Goal: Task Accomplishment & Management: Manage account settings

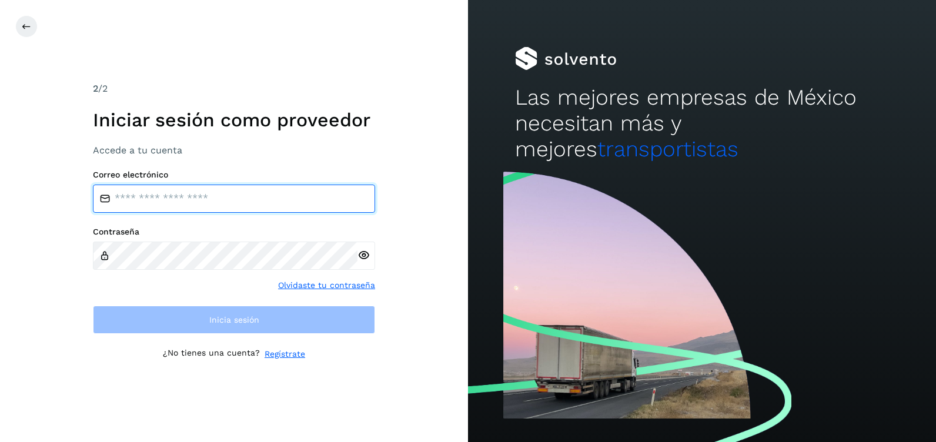
click at [160, 200] on input "email" at bounding box center [234, 199] width 282 height 28
type input "**********"
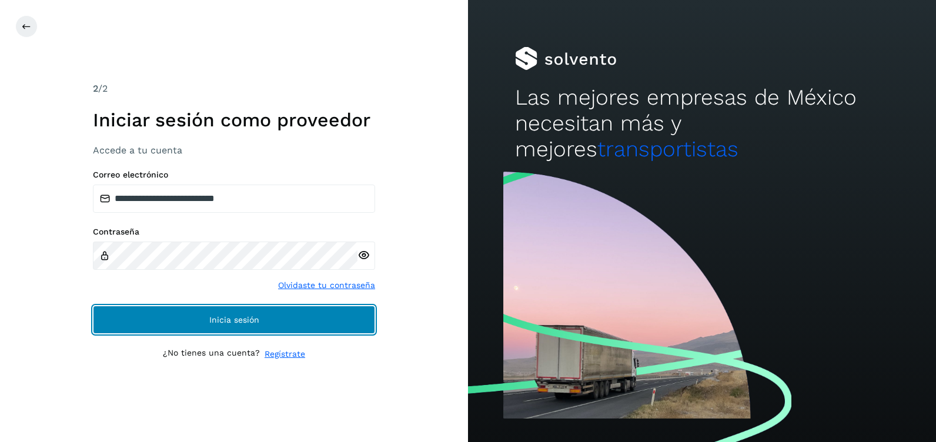
click at [309, 317] on button "Inicia sesión" at bounding box center [234, 320] width 282 height 28
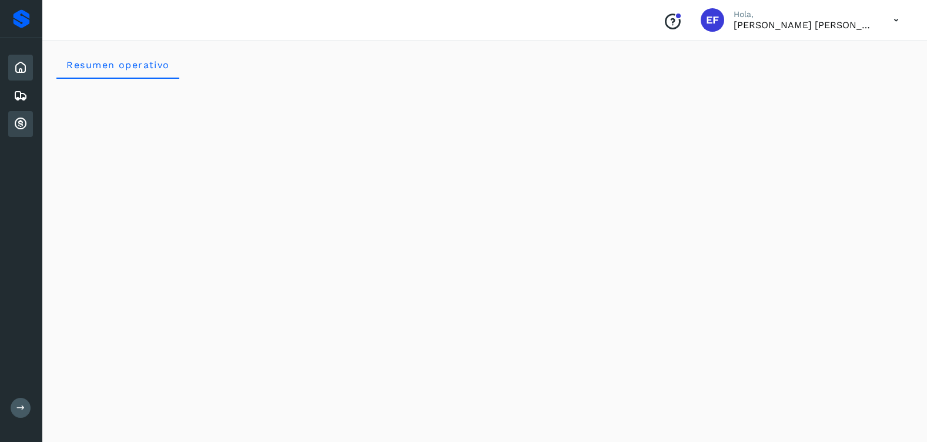
click at [21, 125] on icon at bounding box center [21, 124] width 14 height 14
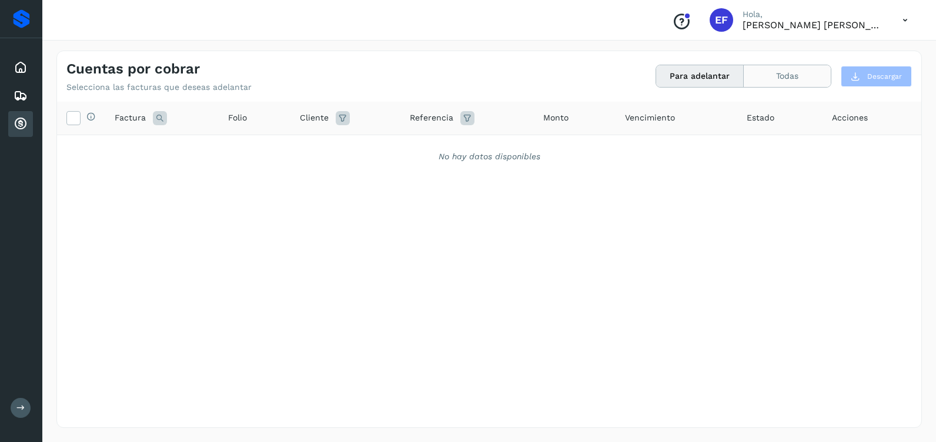
click at [781, 79] on button "Todas" at bounding box center [787, 76] width 87 height 22
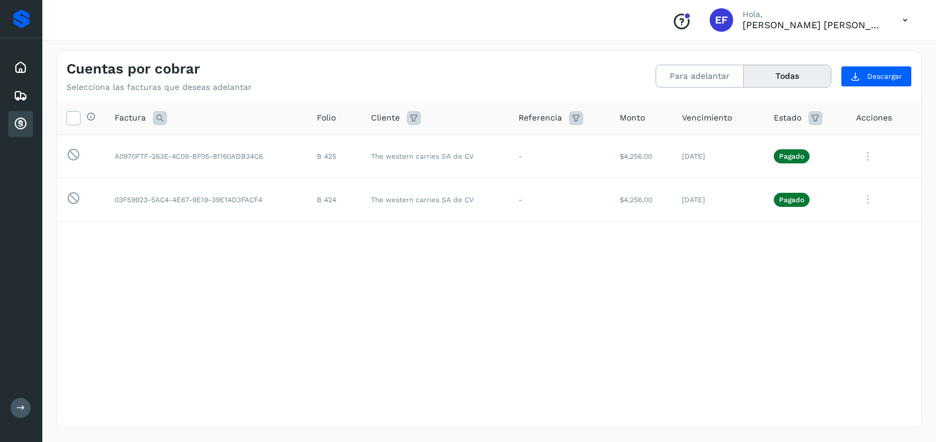
click at [202, 340] on div "Selecciona todas las facturas disponibles para adelanto Factura Folio Cliente R…" at bounding box center [489, 241] width 864 height 278
